Goal: Navigation & Orientation: Find specific page/section

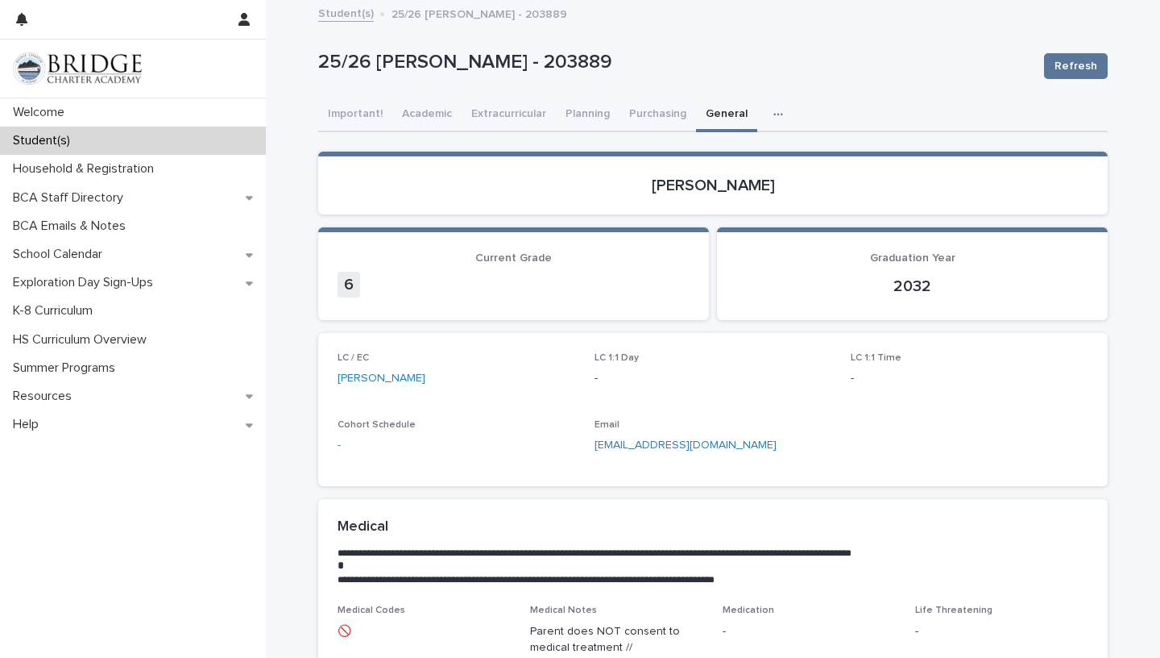
click at [118, 154] on div "Student(s)" at bounding box center [133, 141] width 266 height 28
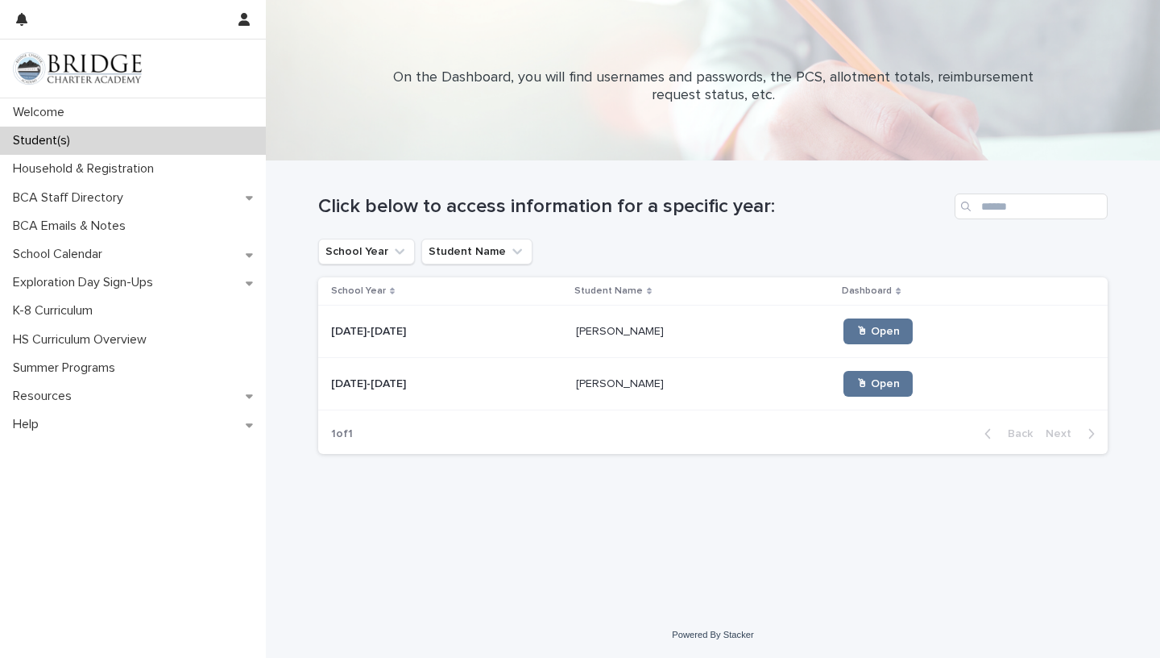
click at [570, 384] on td "[PERSON_NAME] [PERSON_NAME]" at bounding box center [704, 384] width 268 height 52
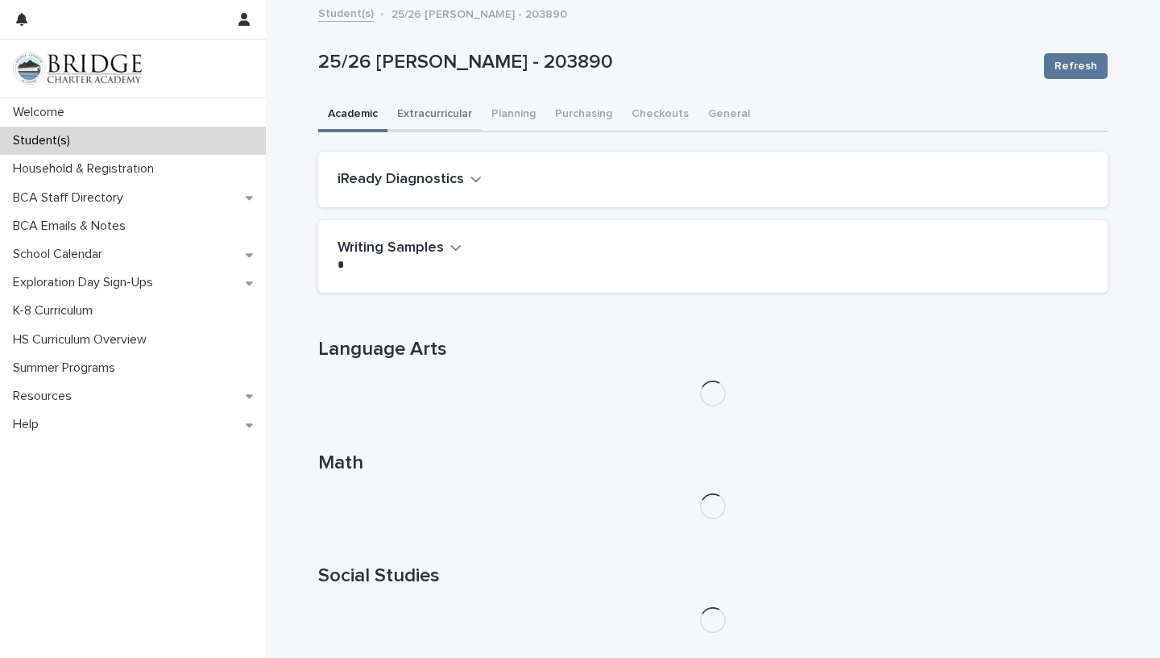
click at [432, 112] on button "Extracurricular" at bounding box center [435, 115] width 94 height 34
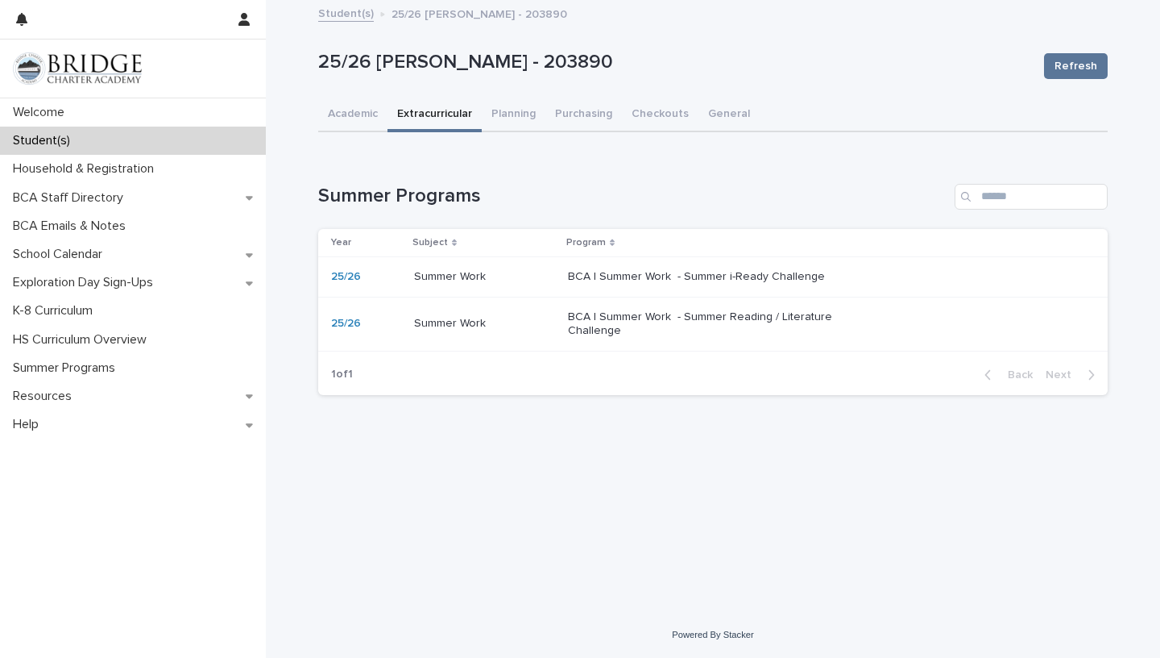
click at [660, 312] on p "BCA | Summer Work - Summer Reading / Literature Challenge" at bounding box center [702, 323] width 268 height 27
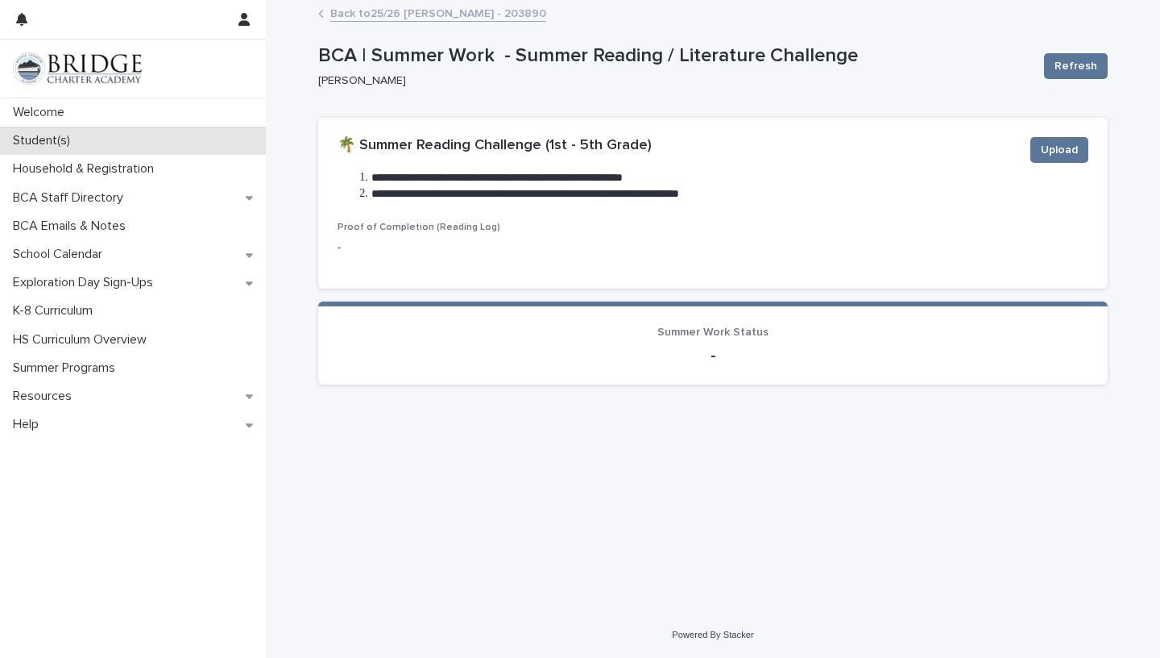
click at [88, 139] on div "Student(s)" at bounding box center [133, 141] width 266 height 28
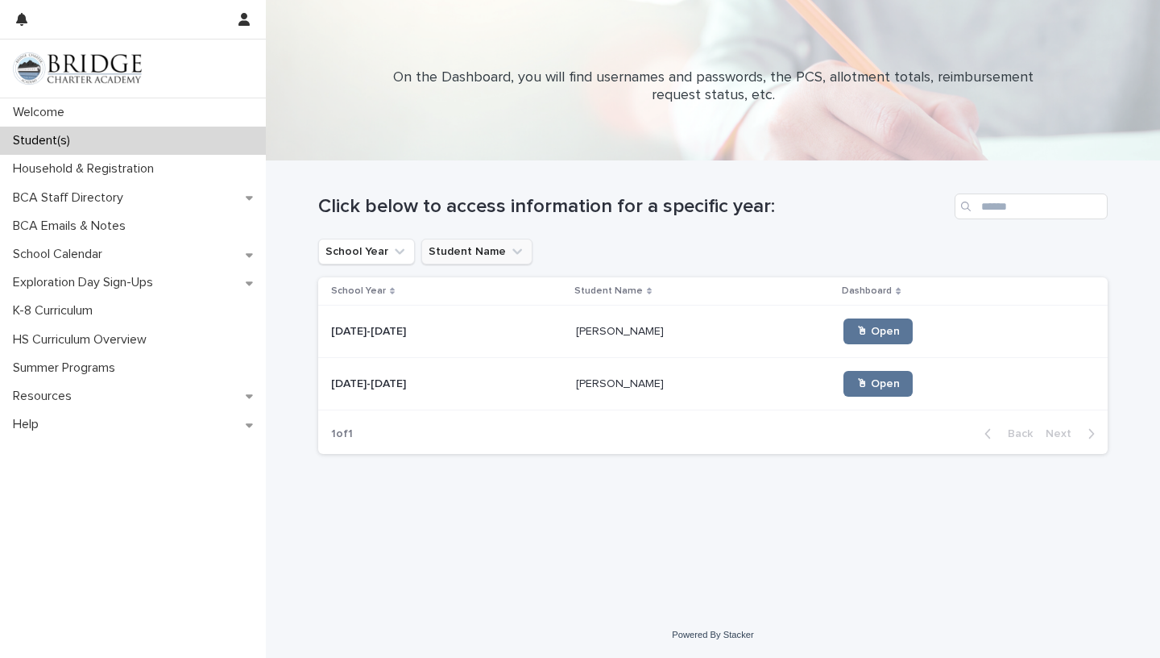
click at [463, 256] on button "Student Name" at bounding box center [476, 252] width 111 height 26
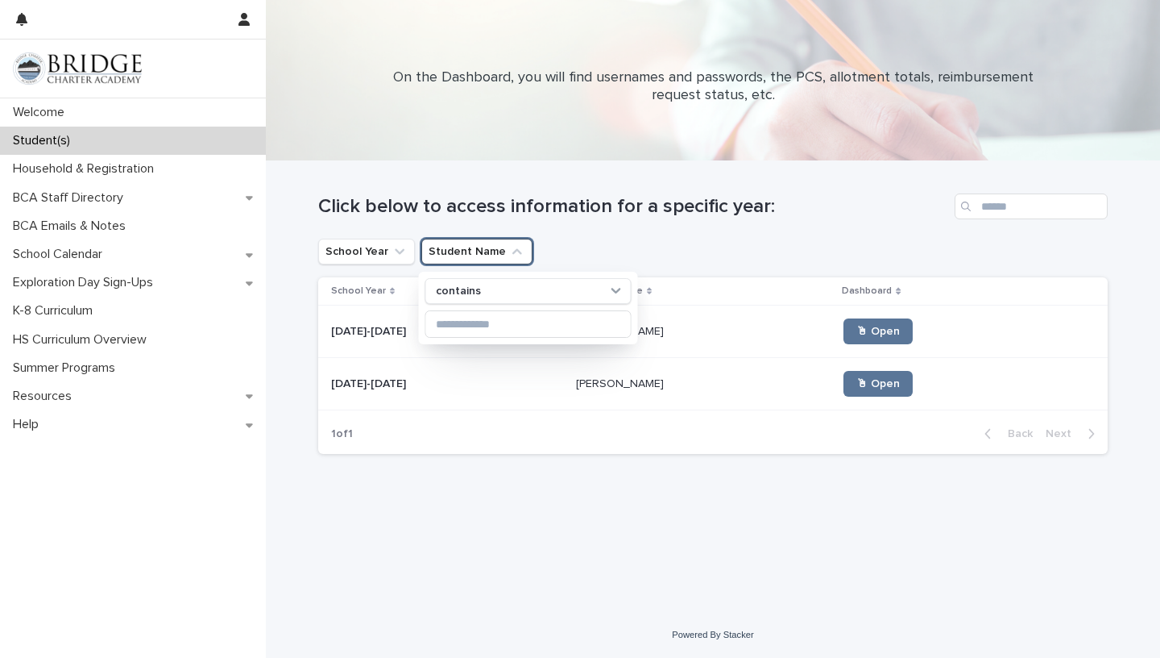
click at [463, 256] on button "Student Name" at bounding box center [476, 252] width 111 height 26
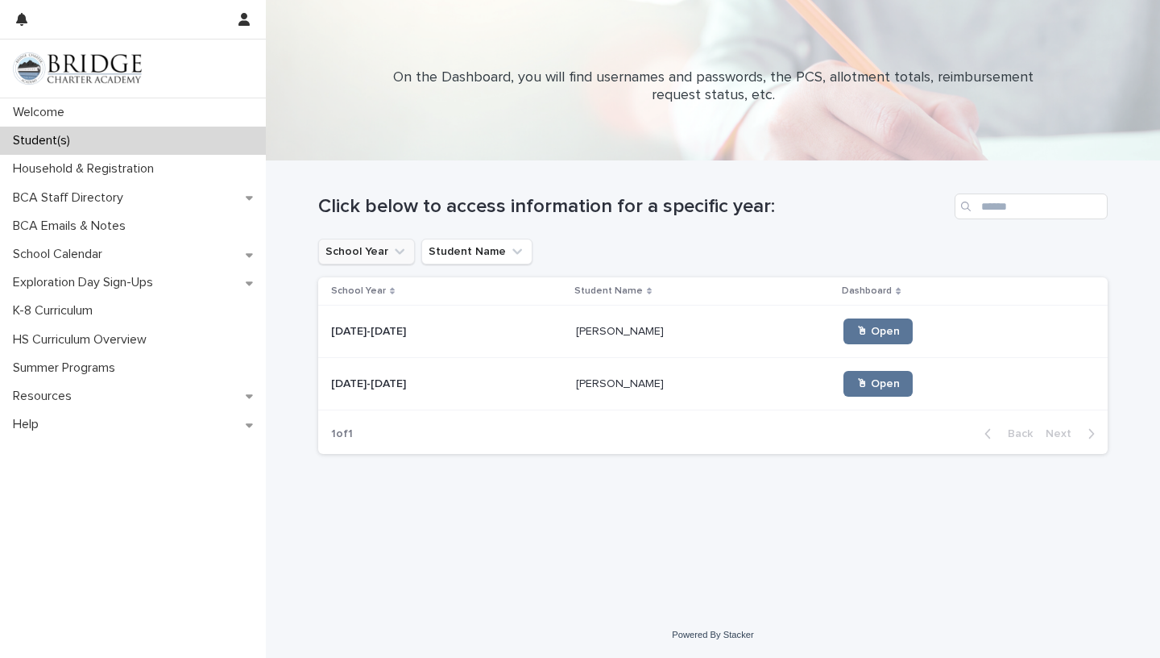
click at [387, 256] on button "School Year" at bounding box center [366, 252] width 97 height 26
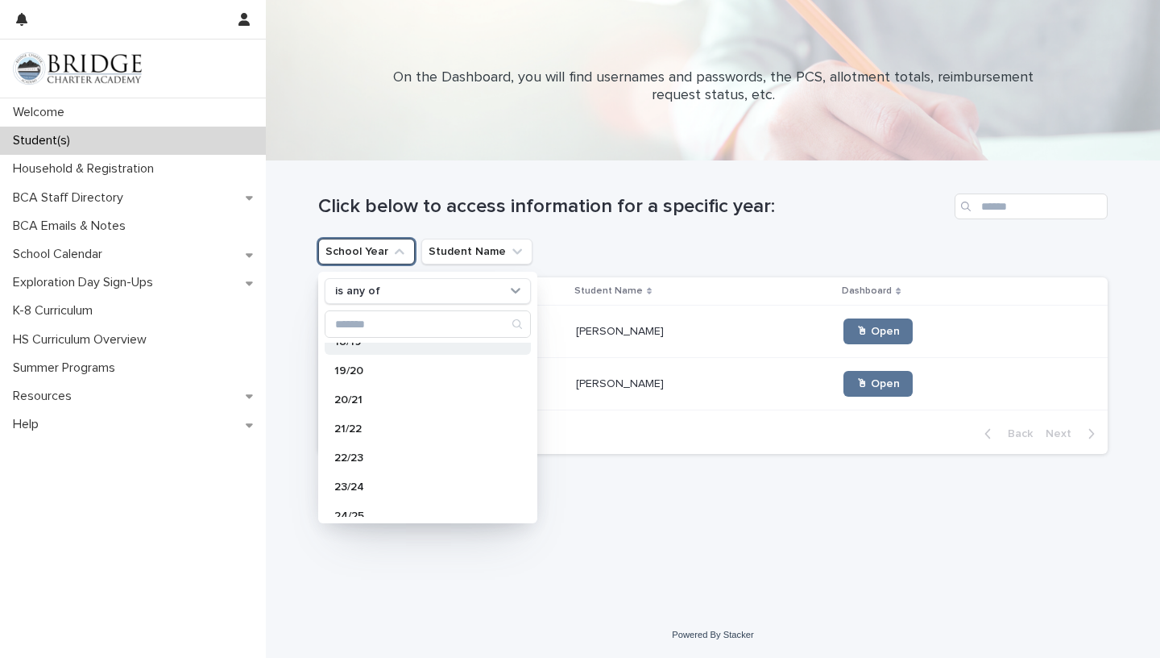
scroll to position [171, 0]
click at [396, 447] on p "24/25" at bounding box center [419, 445] width 171 height 11
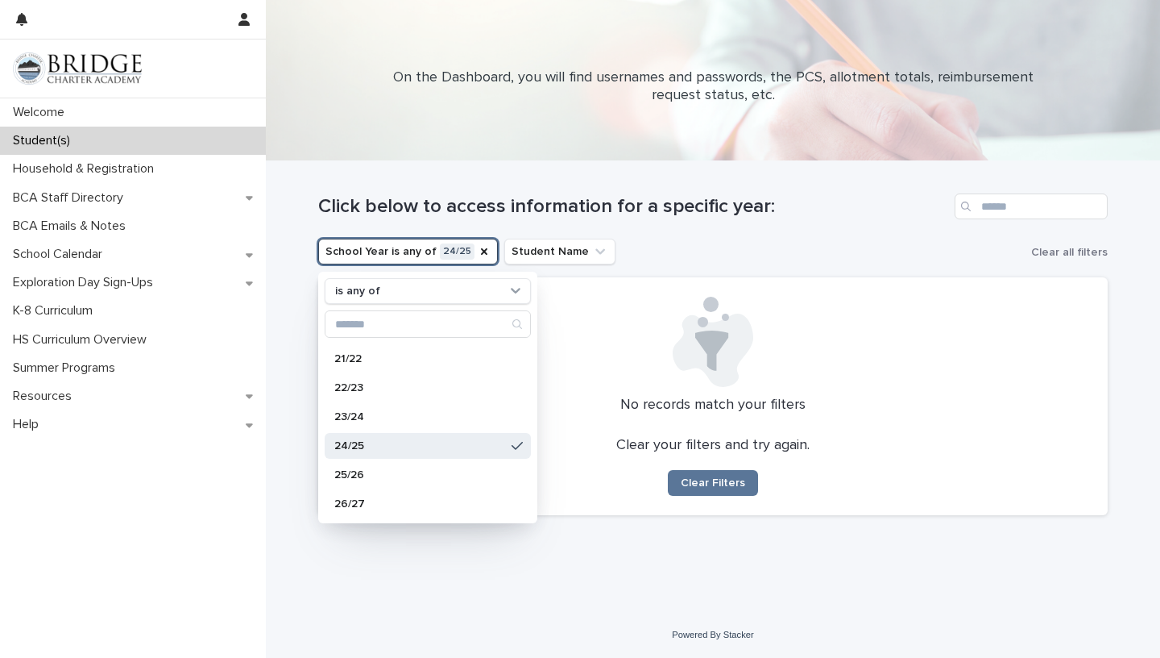
scroll to position [171, 0]
click at [624, 541] on div "Loading... Saving… Loading... Saving… Click below to access information for a s…" at bounding box center [713, 366] width 806 height 410
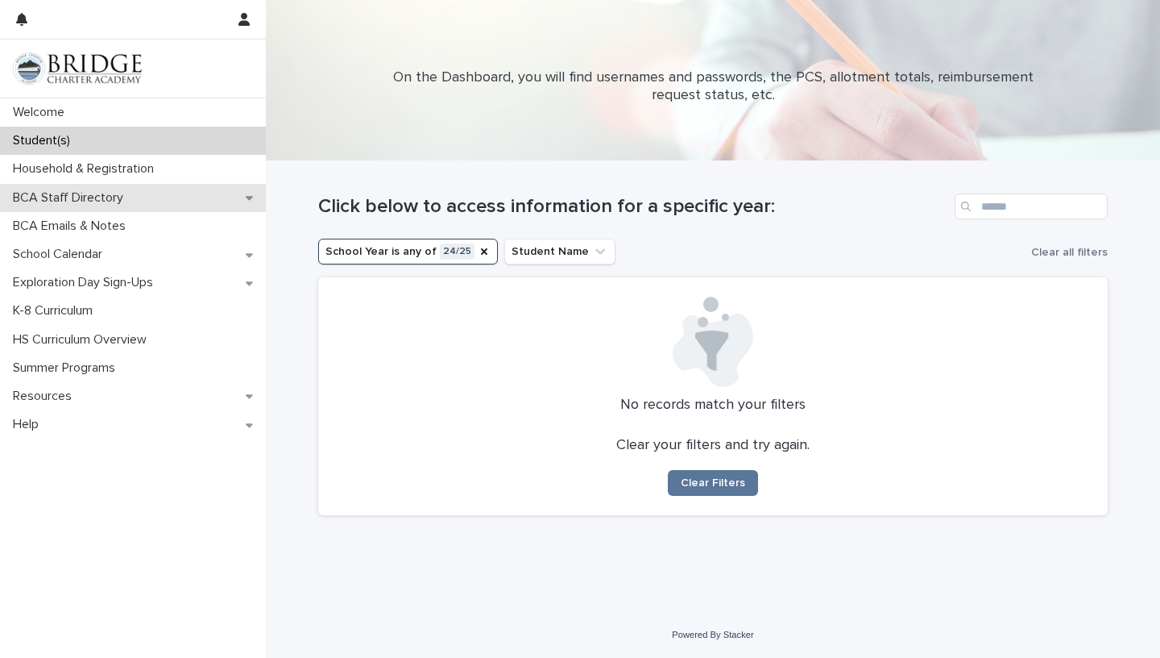
click at [99, 198] on p "BCA Staff Directory" at bounding box center [71, 197] width 130 height 15
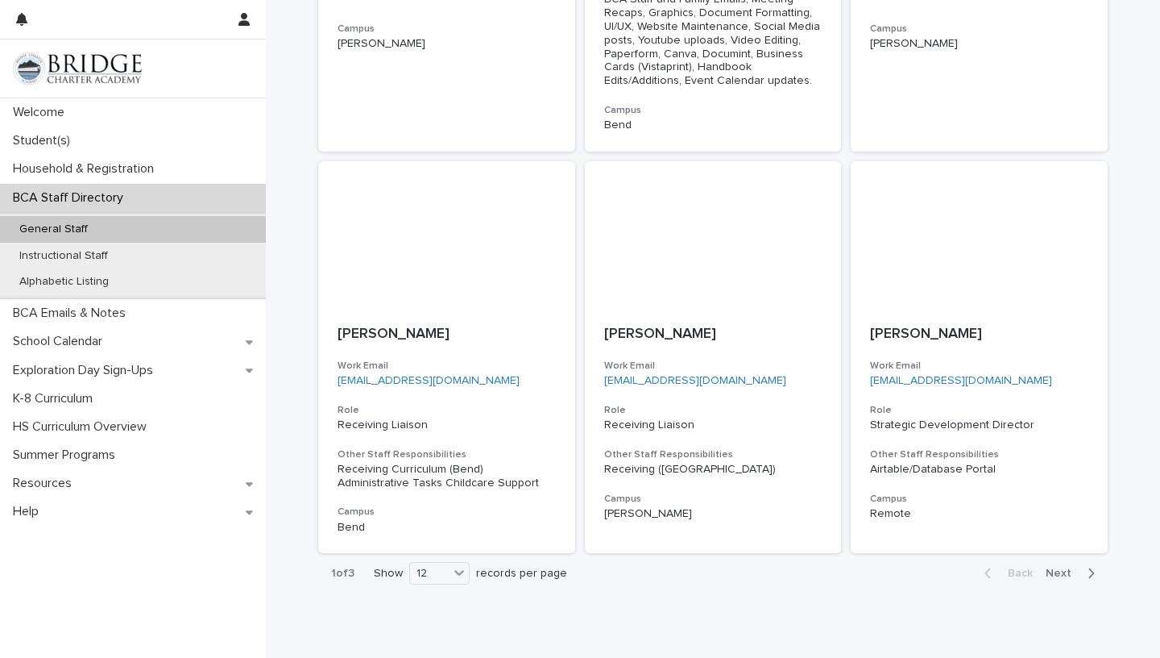
scroll to position [1302, 0]
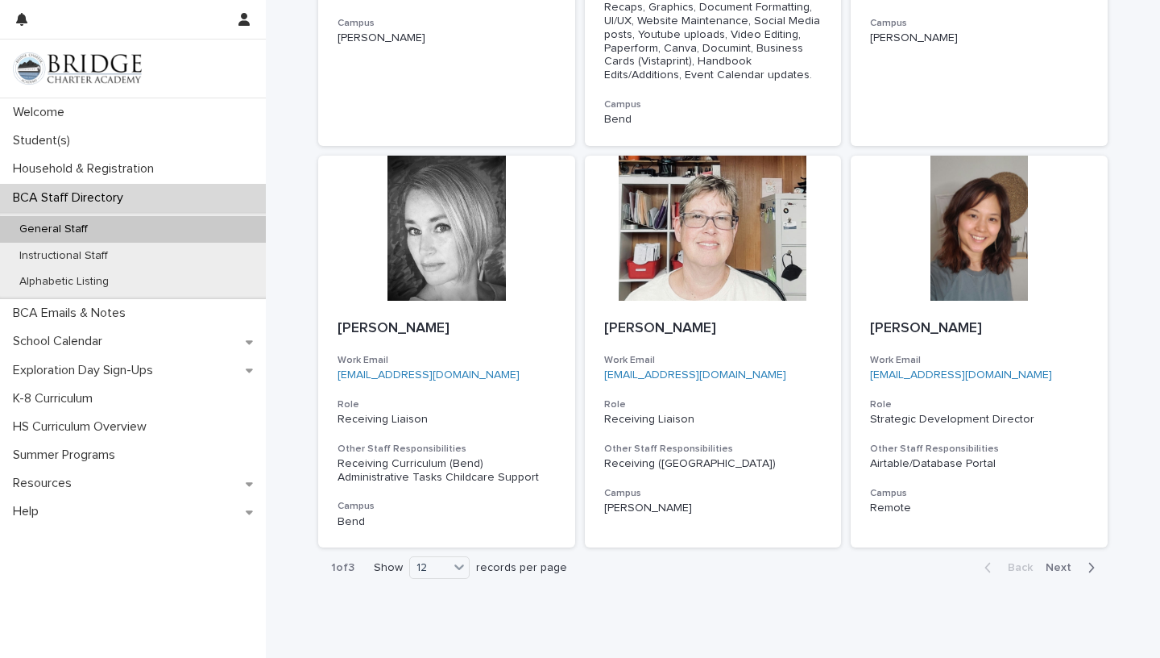
click at [1078, 570] on span "Next" at bounding box center [1063, 567] width 35 height 11
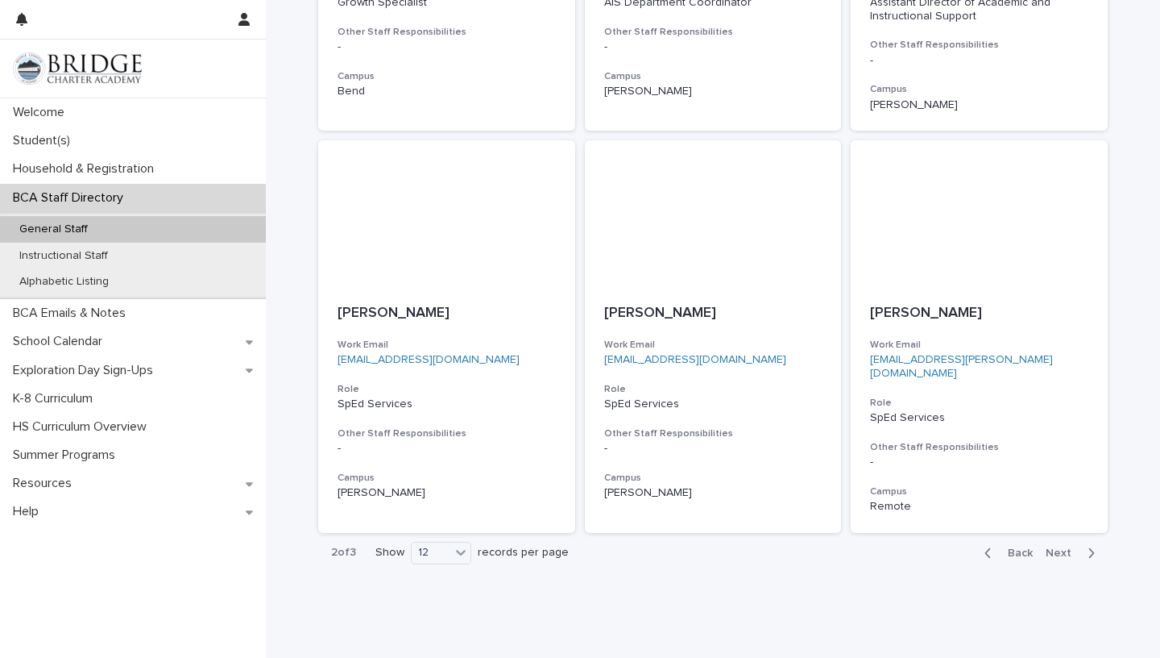
scroll to position [1252, 0]
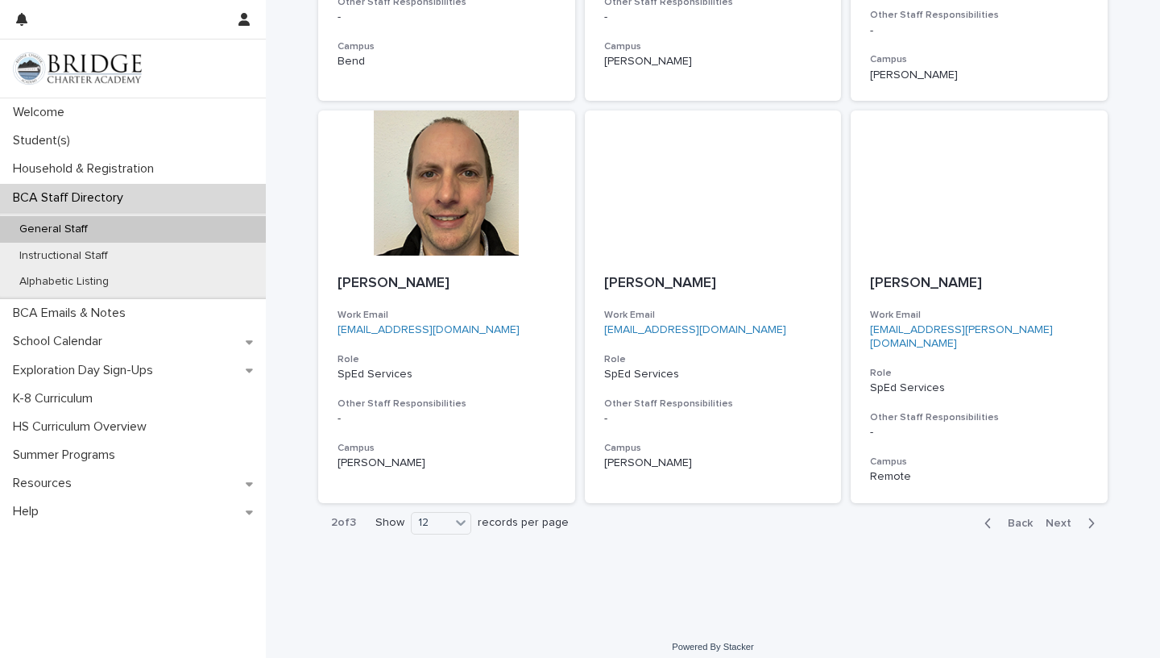
click at [1084, 516] on div "button" at bounding box center [1088, 523] width 14 height 15
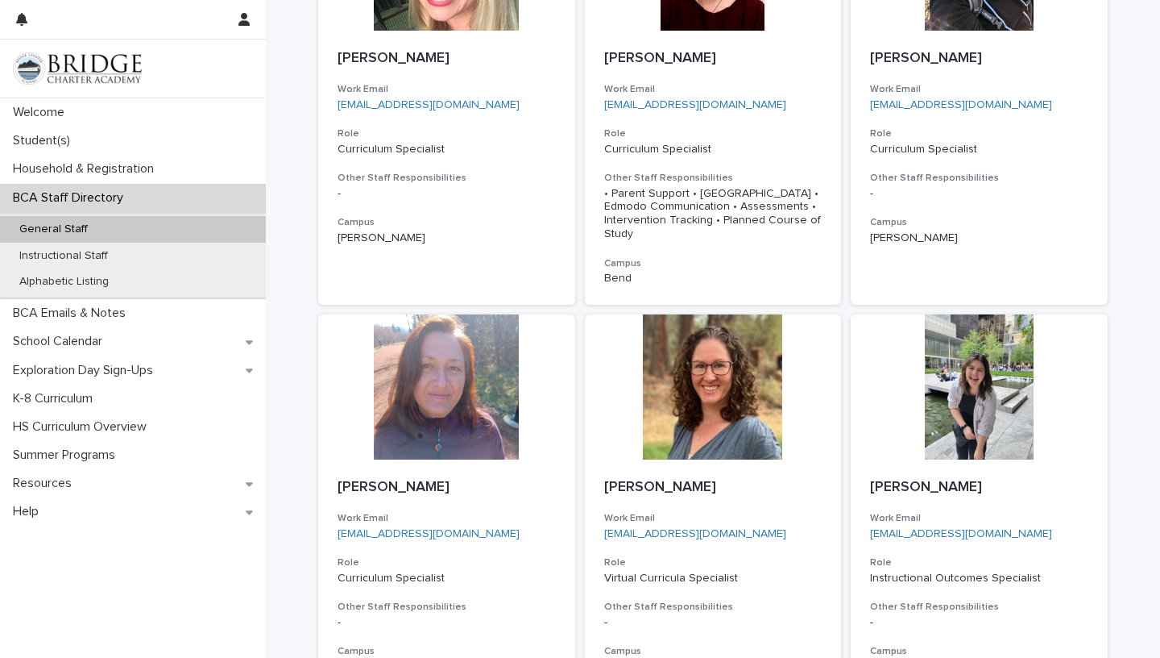
scroll to position [864, 0]
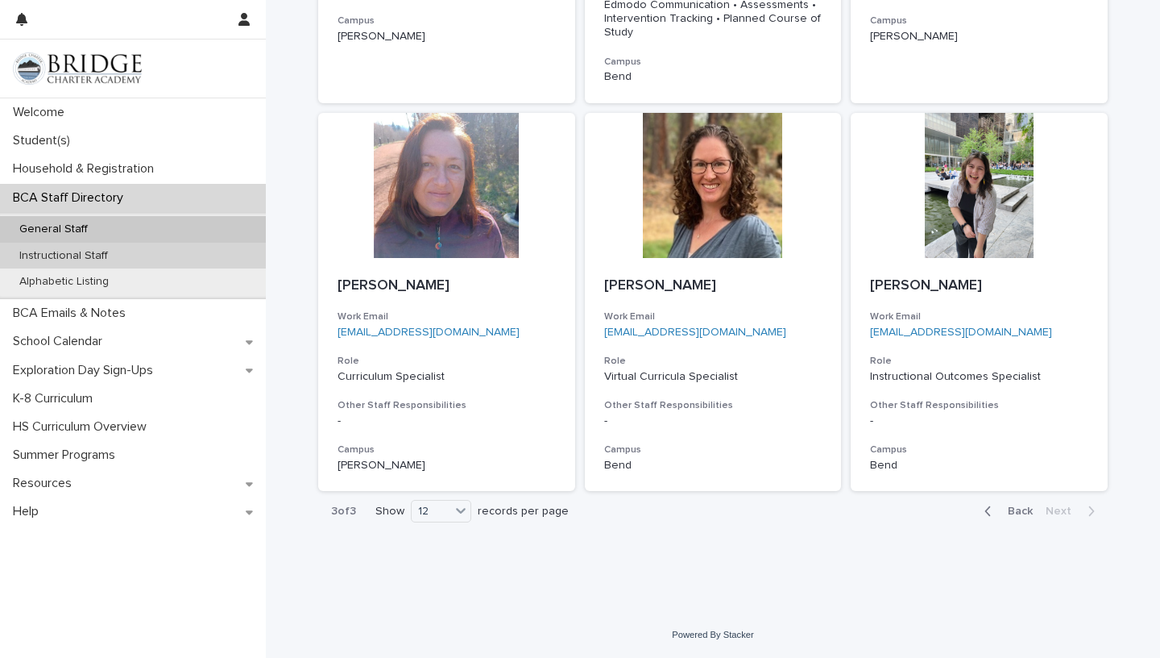
click at [95, 259] on p "Instructional Staff" at bounding box center [63, 256] width 114 height 14
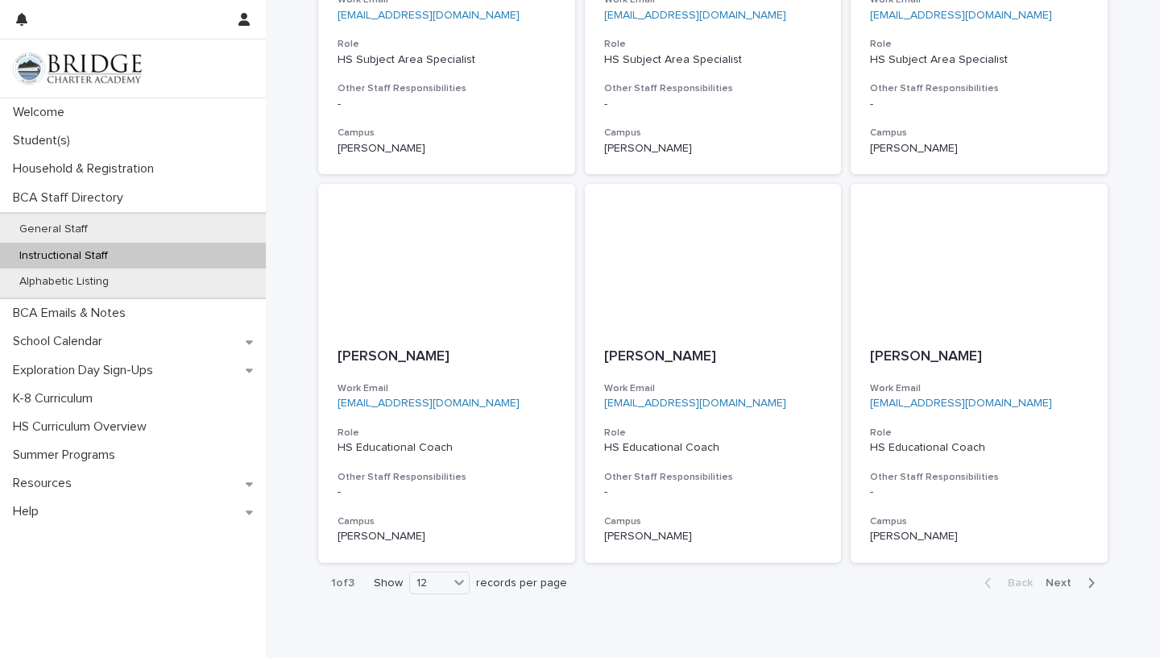
scroll to position [1238, 0]
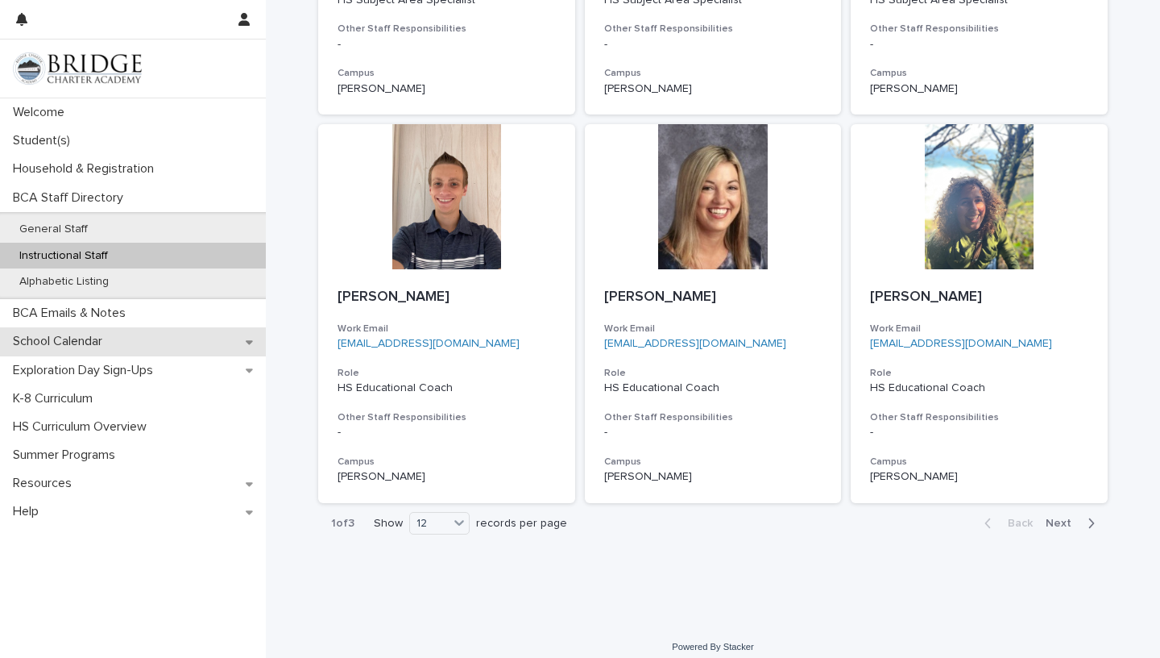
click at [110, 347] on p "School Calendar" at bounding box center [60, 341] width 109 height 15
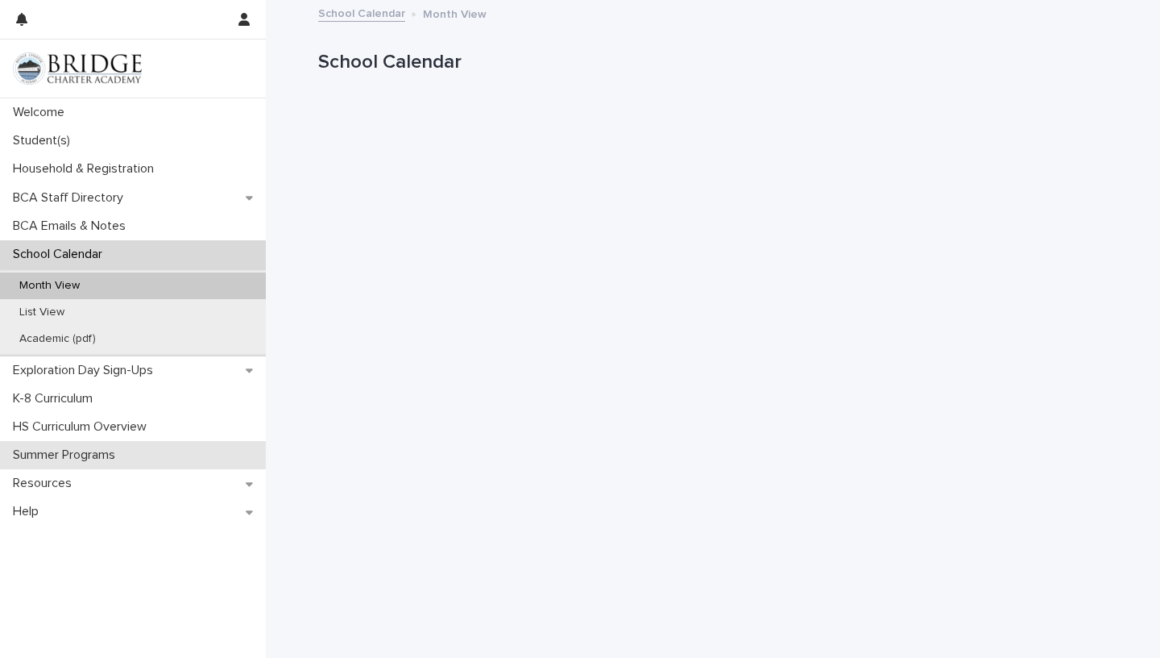
click at [100, 459] on p "Summer Programs" at bounding box center [67, 454] width 122 height 15
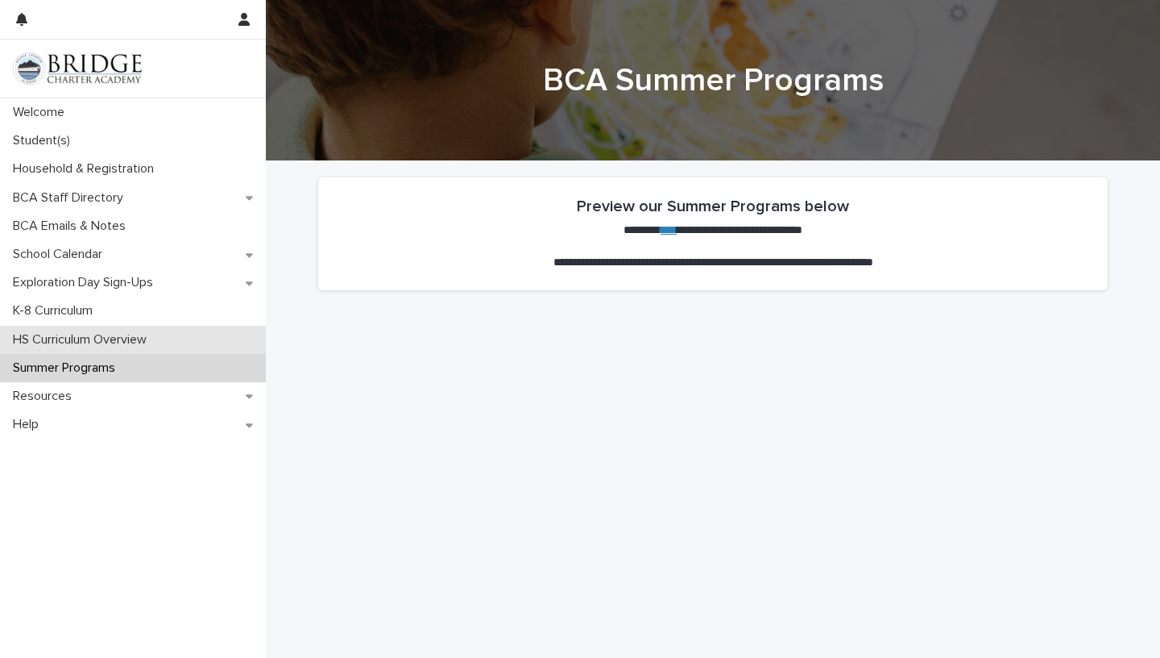
click at [120, 341] on p "HS Curriculum Overview" at bounding box center [82, 339] width 153 height 15
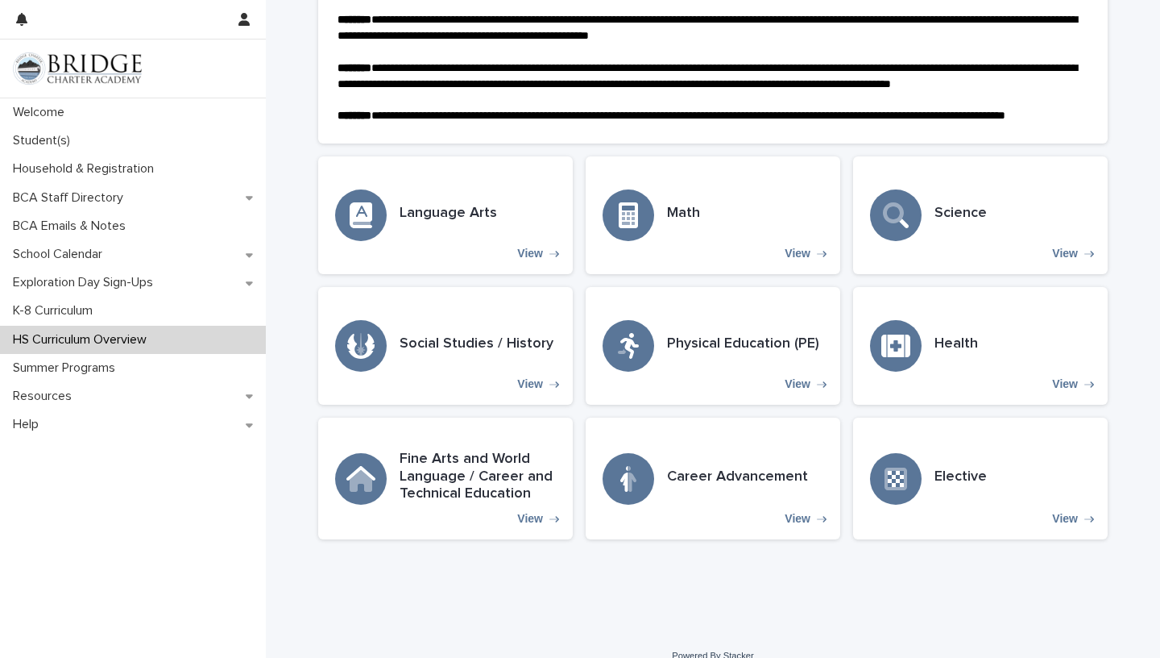
scroll to position [324, 0]
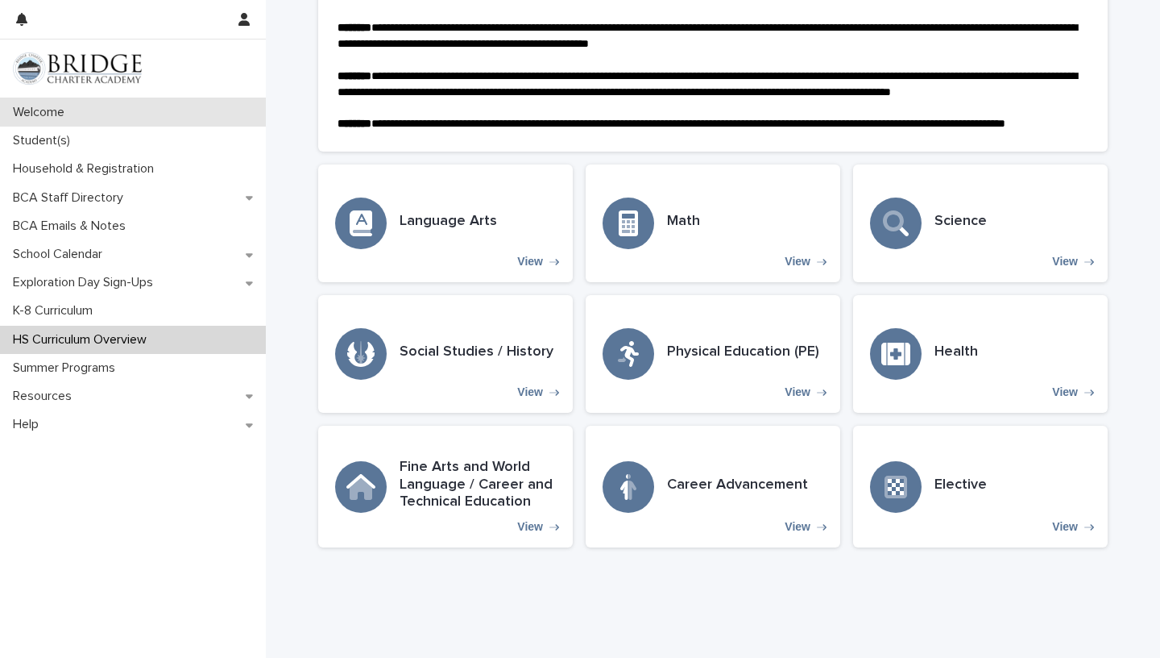
click at [66, 114] on p "Welcome" at bounding box center [41, 112] width 71 height 15
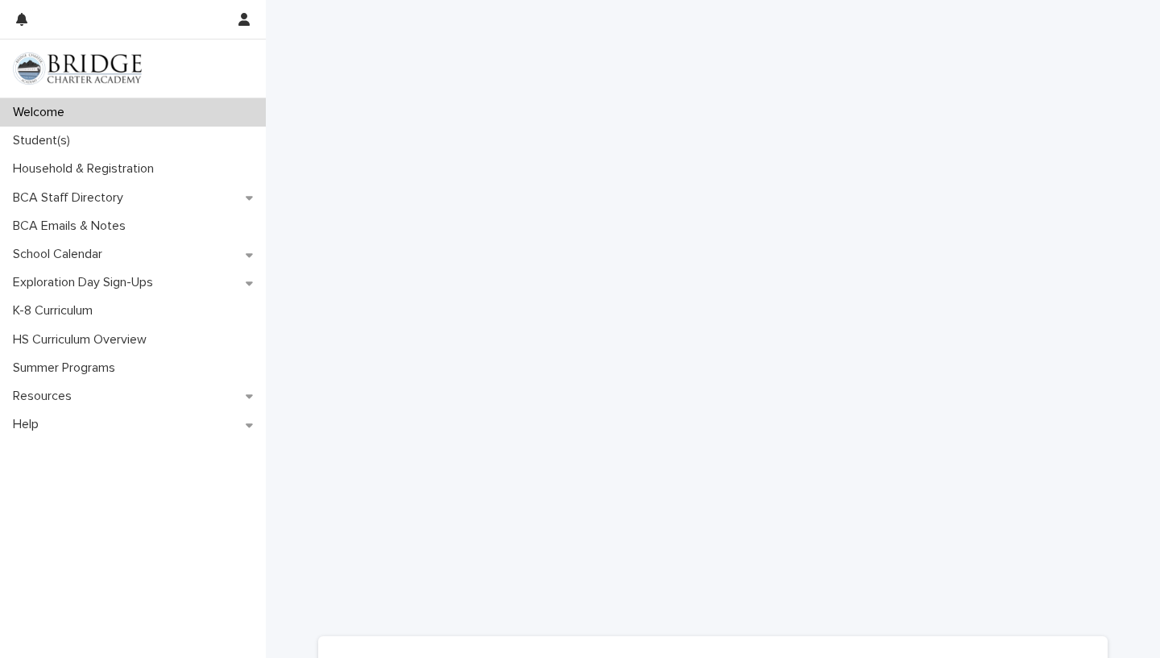
scroll to position [898, 0]
click at [49, 144] on p "Student(s)" at bounding box center [44, 140] width 77 height 15
